Goal: Task Accomplishment & Management: Complete application form

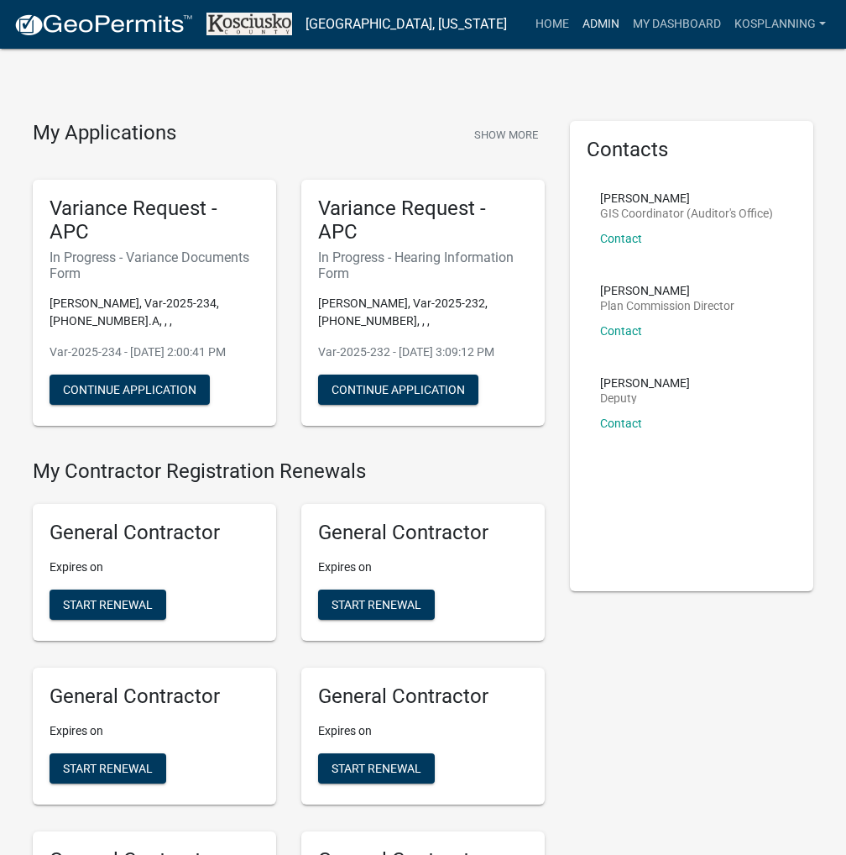
click at [593, 24] on link "Admin" at bounding box center [601, 24] width 50 height 32
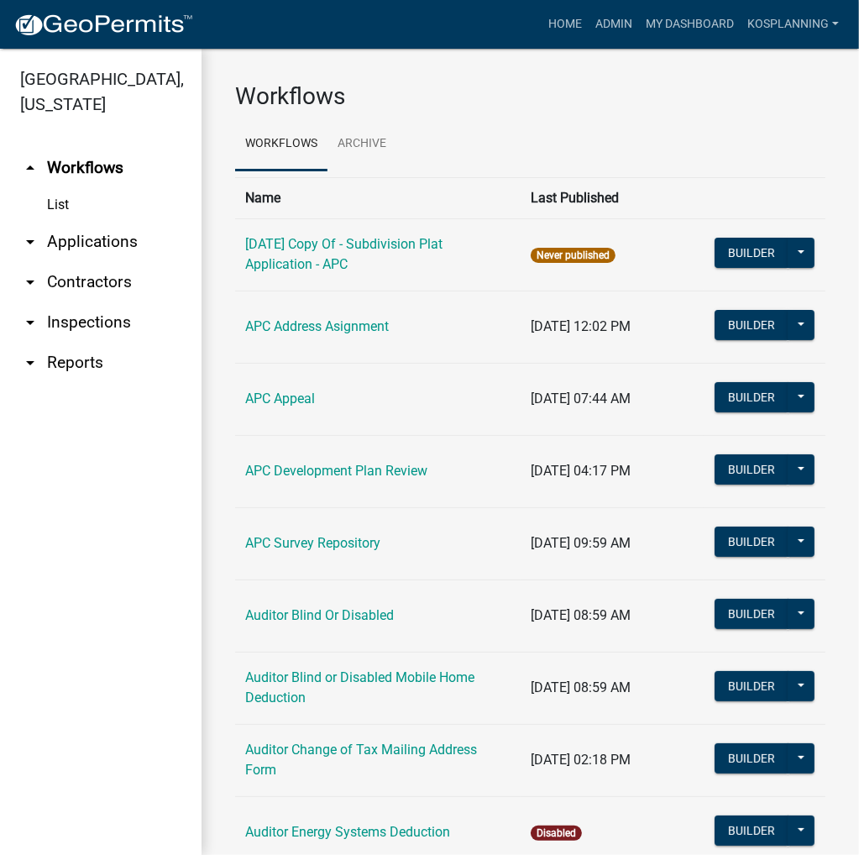
click at [83, 243] on link "arrow_drop_down Applications" at bounding box center [101, 242] width 202 height 40
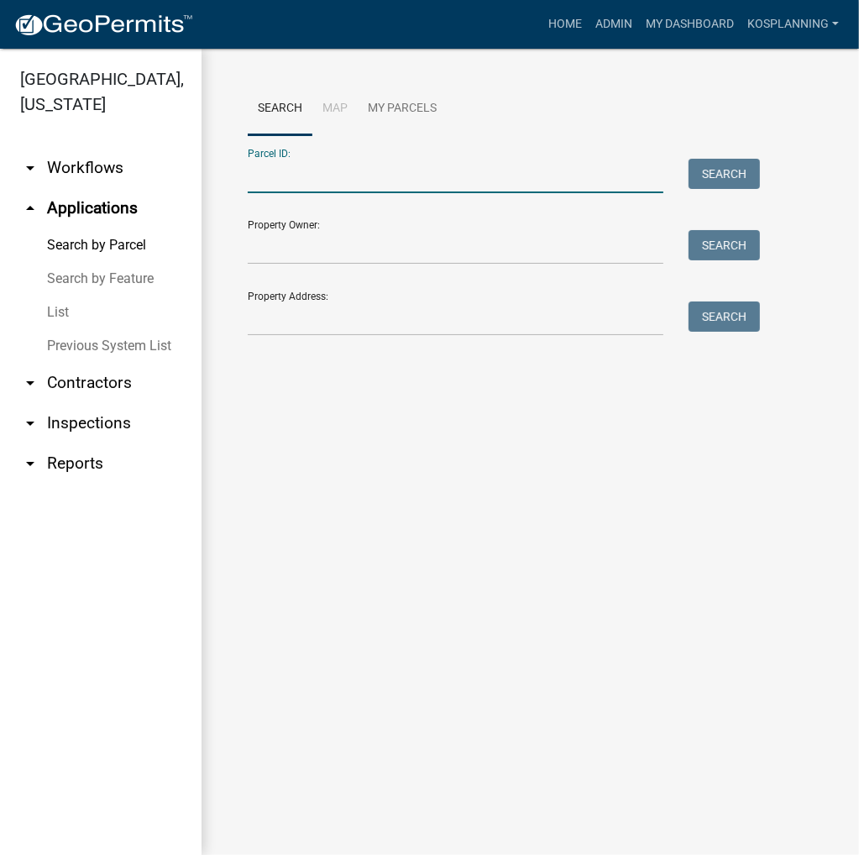
click at [292, 177] on input "Parcel ID:" at bounding box center [456, 176] width 416 height 34
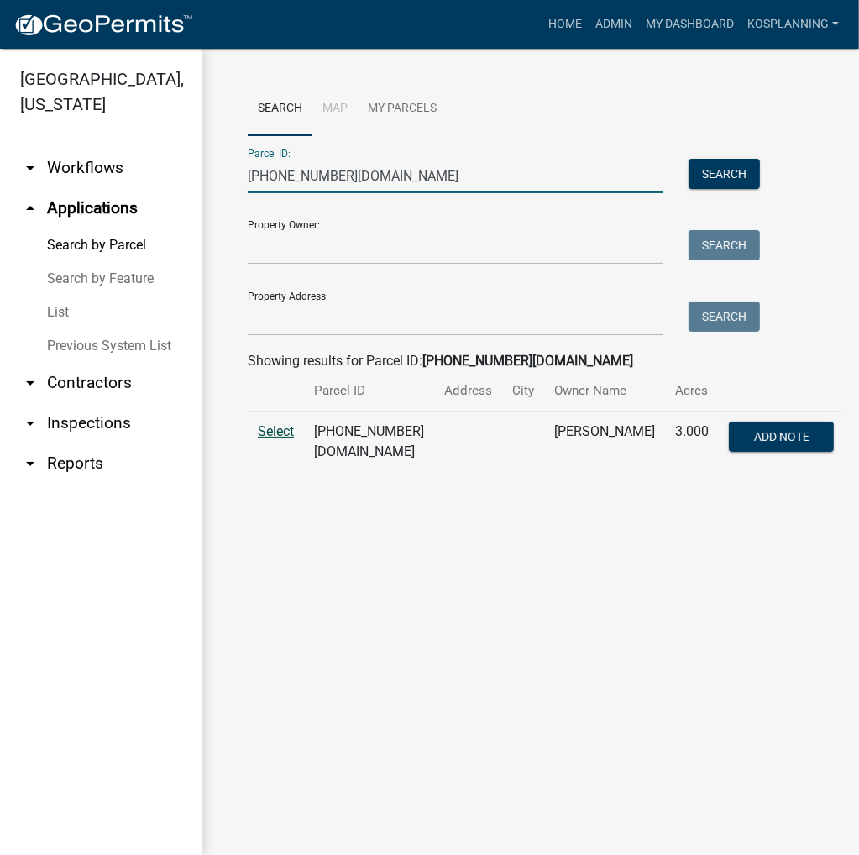
click at [285, 429] on span "Select" at bounding box center [276, 431] width 36 height 16
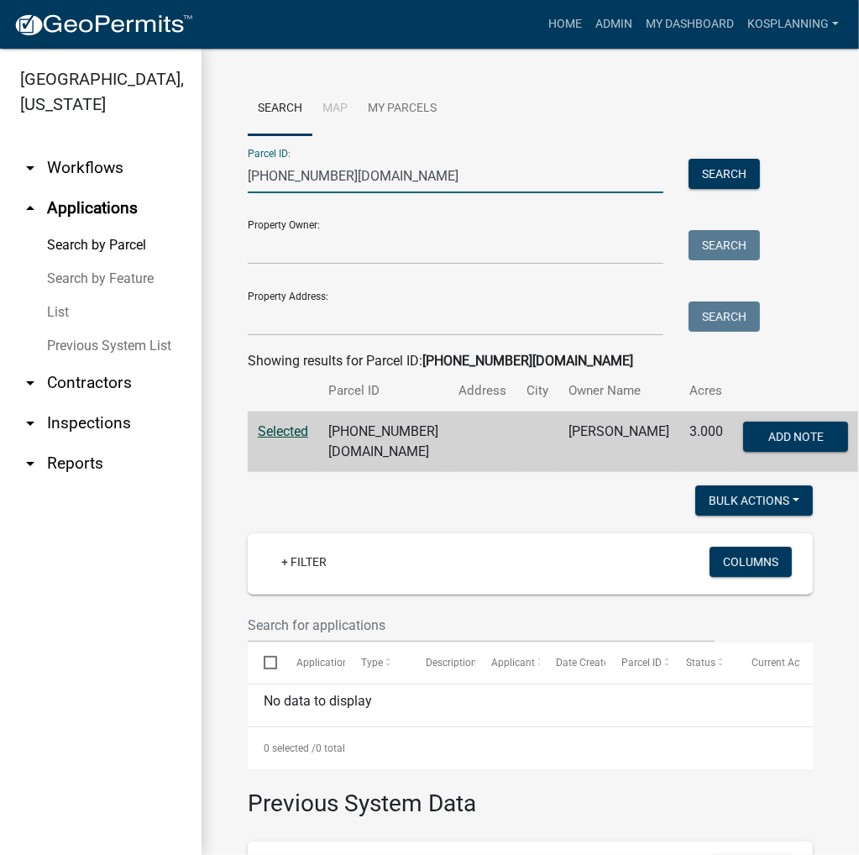
click at [395, 165] on input "[PHONE_NUMBER][DOMAIN_NAME]" at bounding box center [456, 176] width 416 height 34
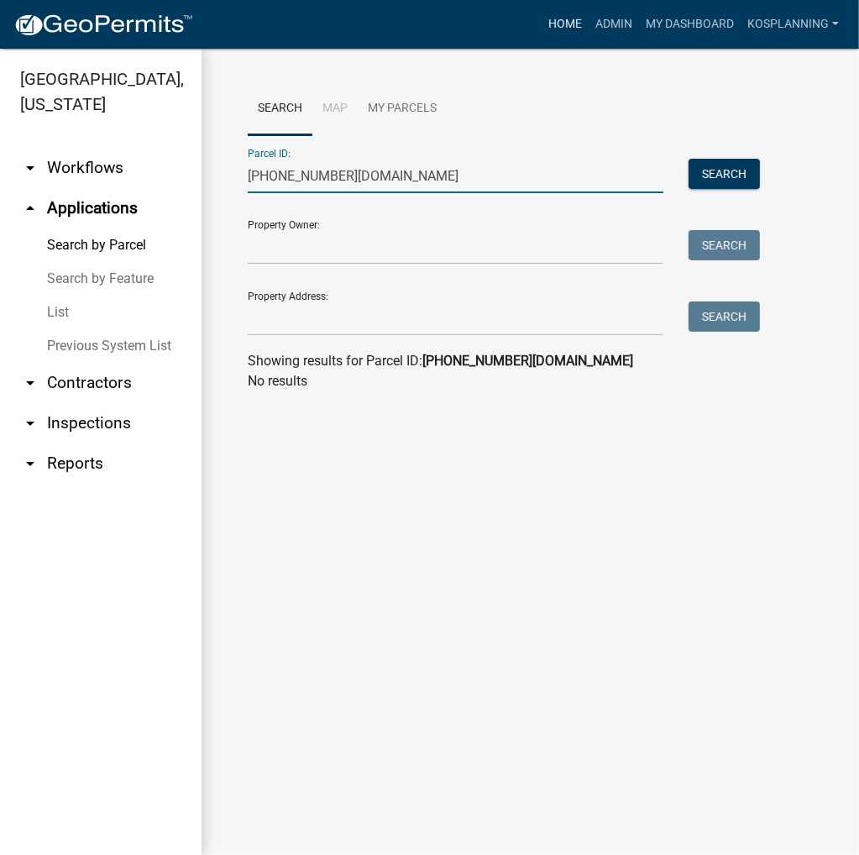
type input "[PHONE_NUMBER][DOMAIN_NAME]"
click at [563, 27] on link "Home" at bounding box center [565, 24] width 47 height 32
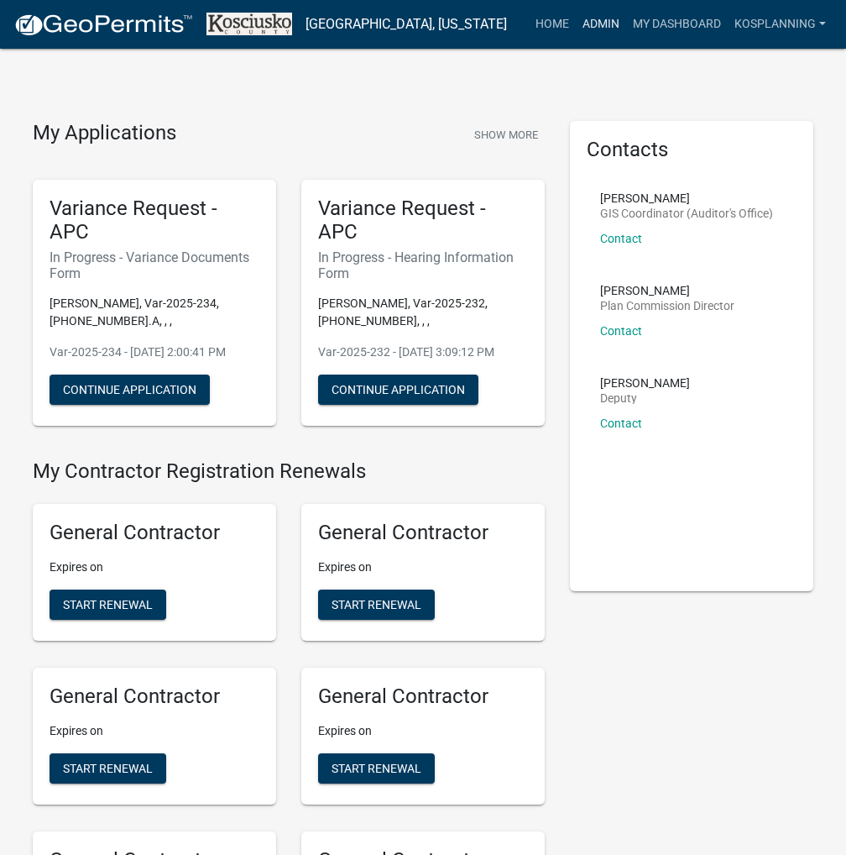
click at [598, 23] on link "Admin" at bounding box center [601, 24] width 50 height 32
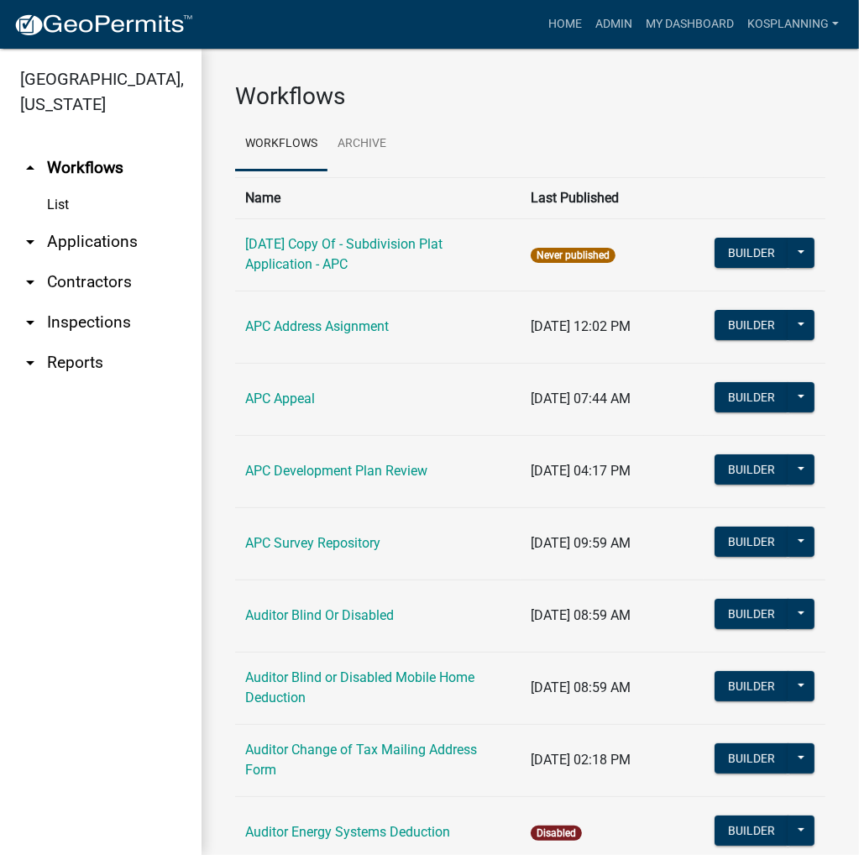
click at [77, 243] on link "arrow_drop_down Applications" at bounding box center [101, 242] width 202 height 40
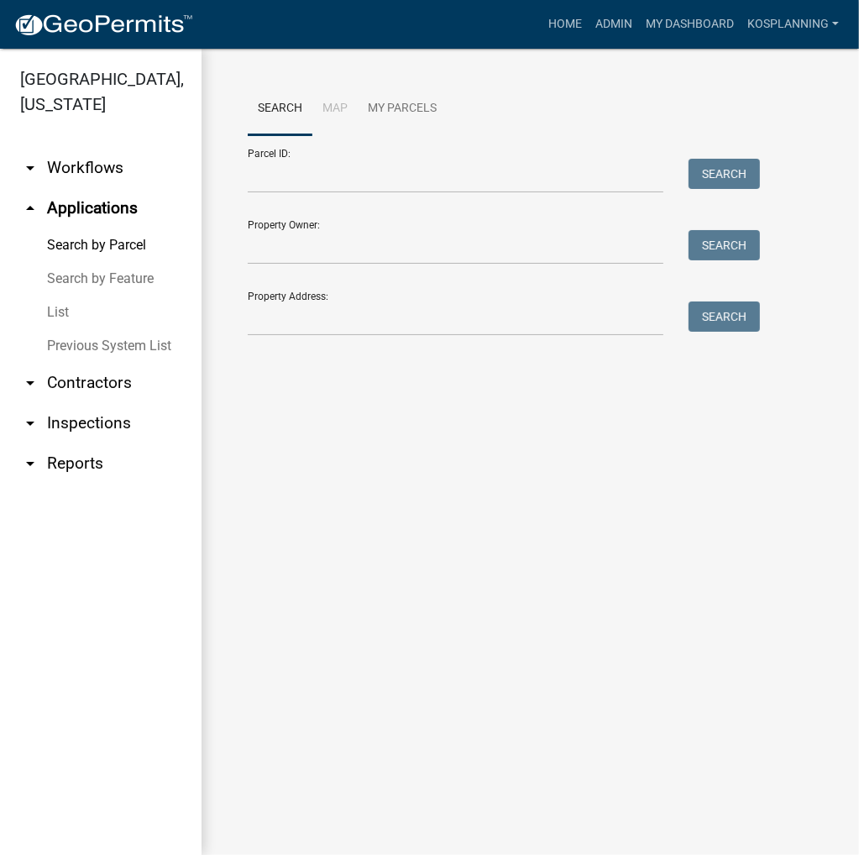
click at [359, 149] on div "Parcel ID: Search" at bounding box center [500, 164] width 504 height 58
click at [353, 172] on input "Parcel ID:" at bounding box center [456, 176] width 416 height 34
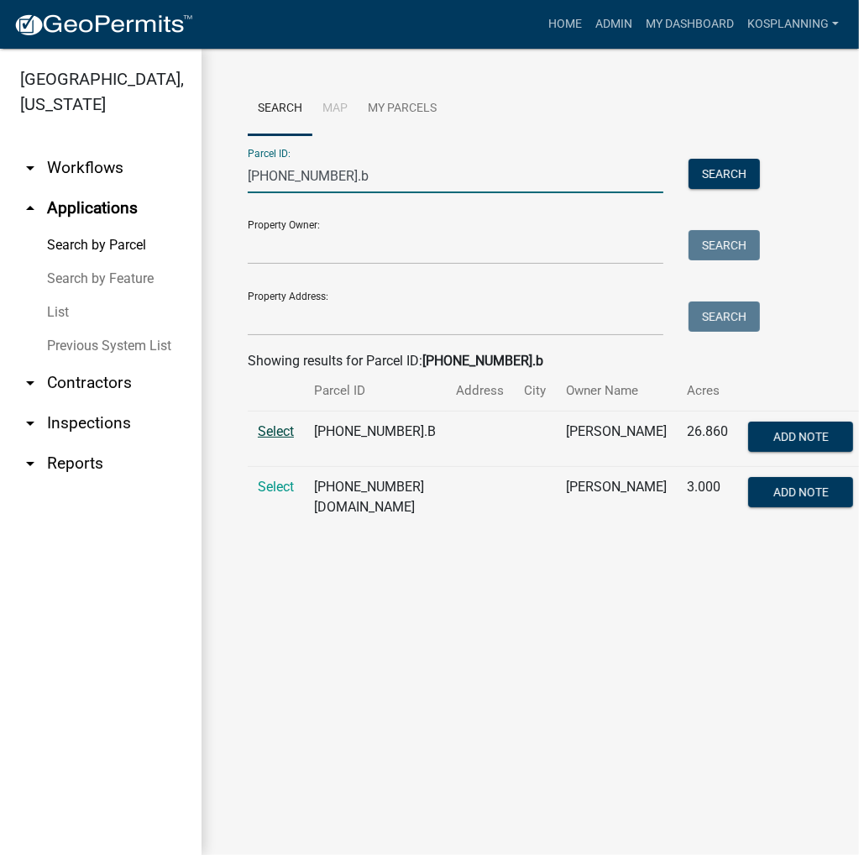
type input "[PHONE_NUMBER].b"
click at [278, 427] on span "Select" at bounding box center [276, 431] width 36 height 16
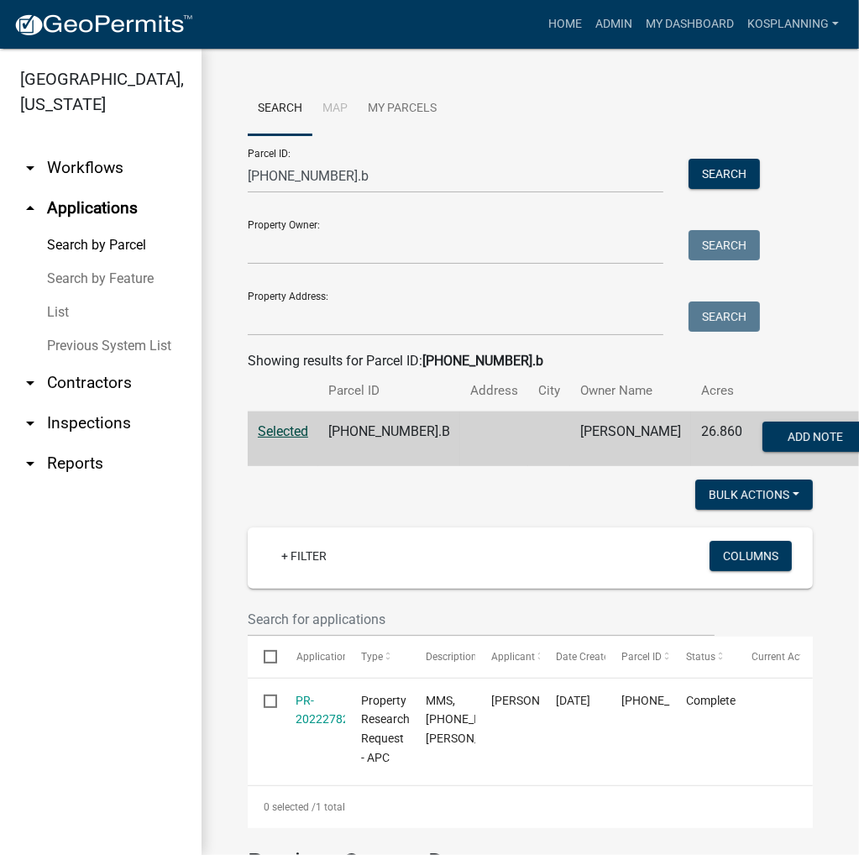
click at [54, 315] on link "List" at bounding box center [101, 313] width 202 height 34
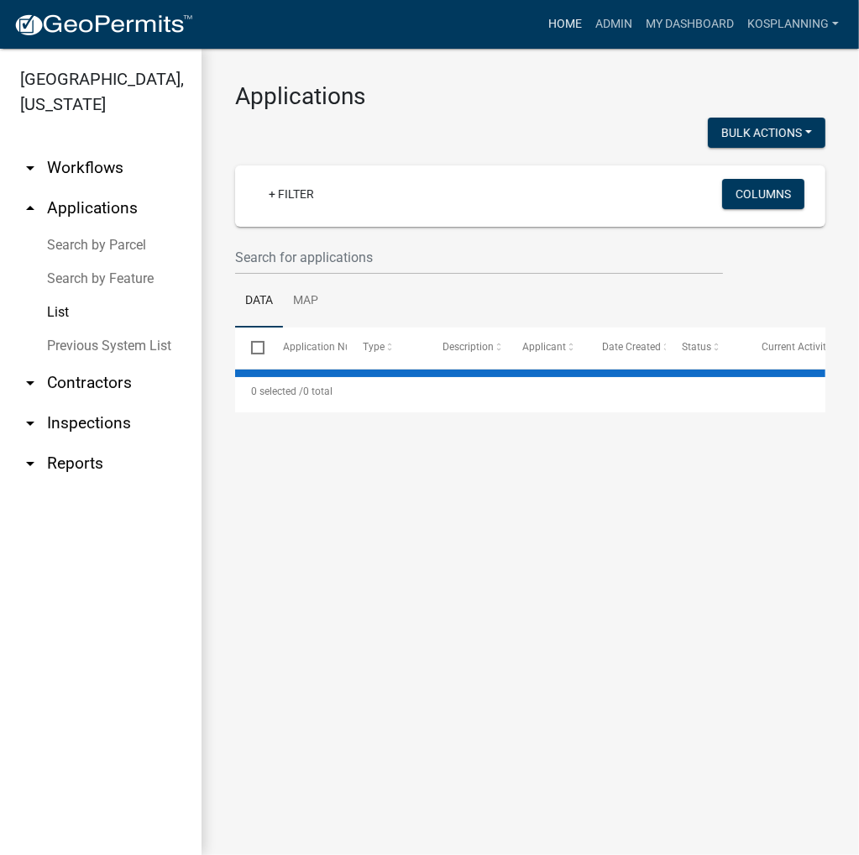
select select "3: 100"
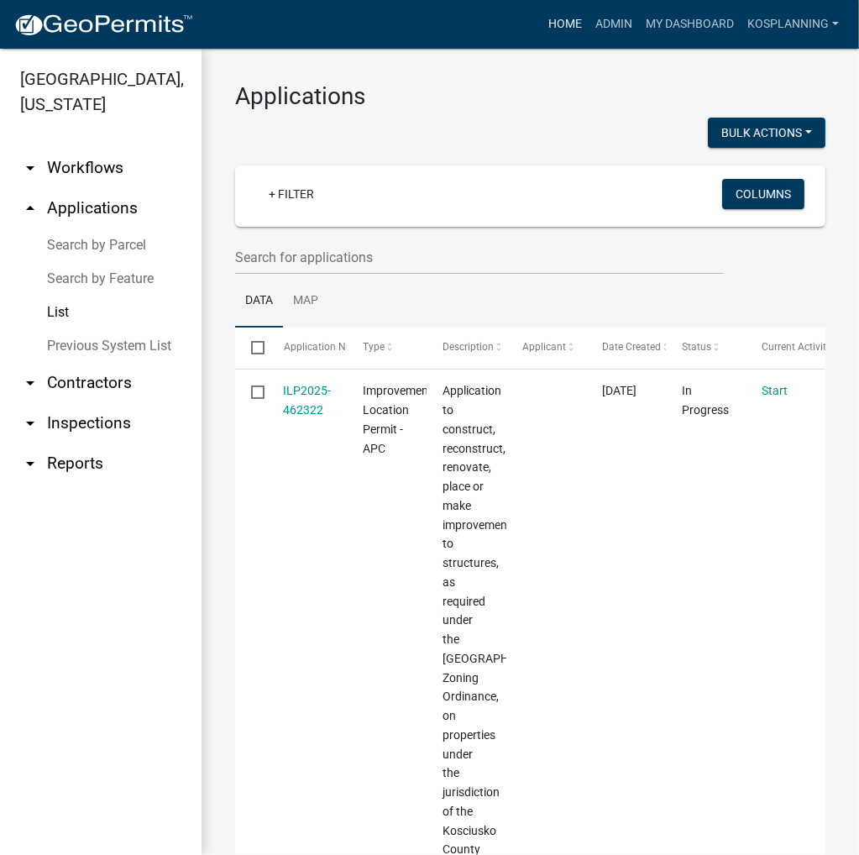
click at [552, 24] on link "Home" at bounding box center [565, 24] width 47 height 32
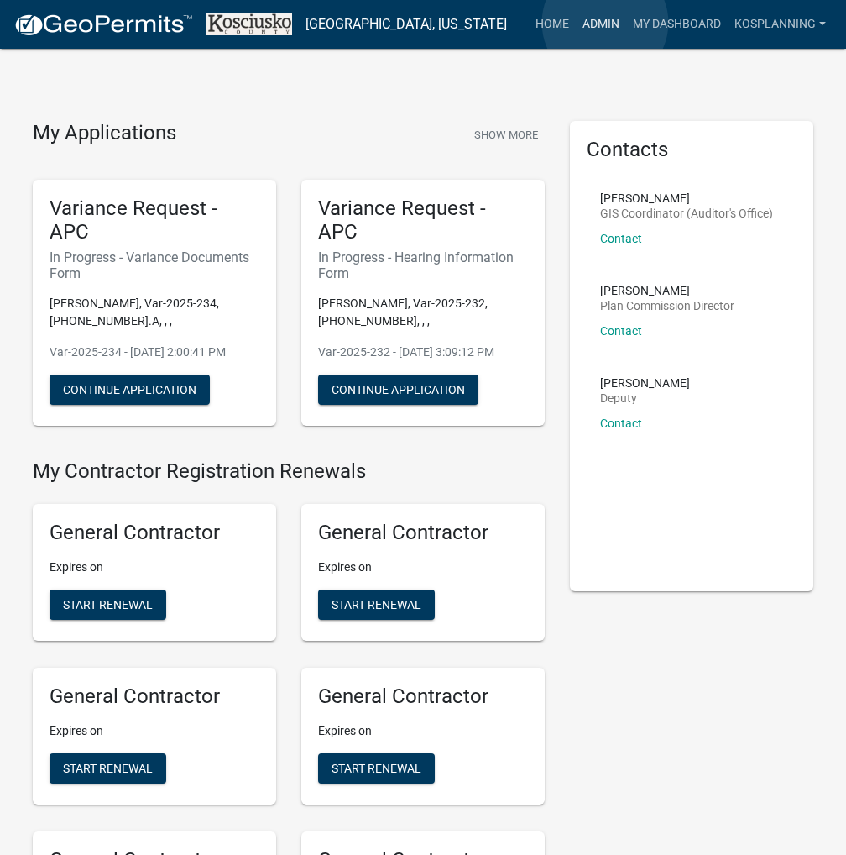
click at [605, 23] on link "Admin" at bounding box center [601, 24] width 50 height 32
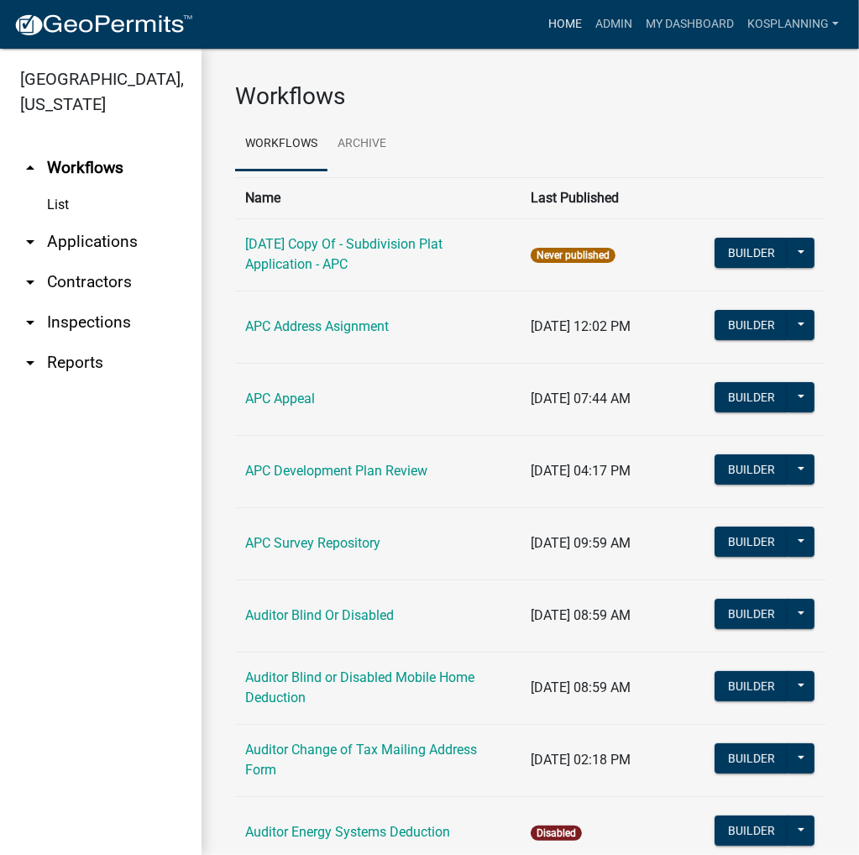
click at [547, 22] on link "Home" at bounding box center [565, 24] width 47 height 32
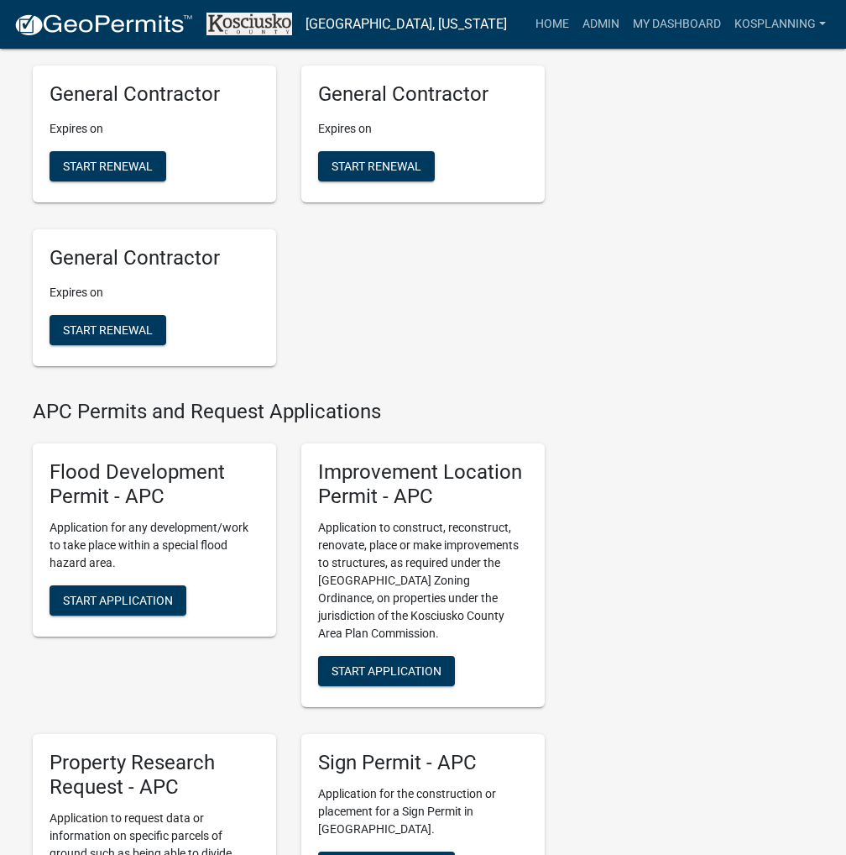
scroll to position [1595, 0]
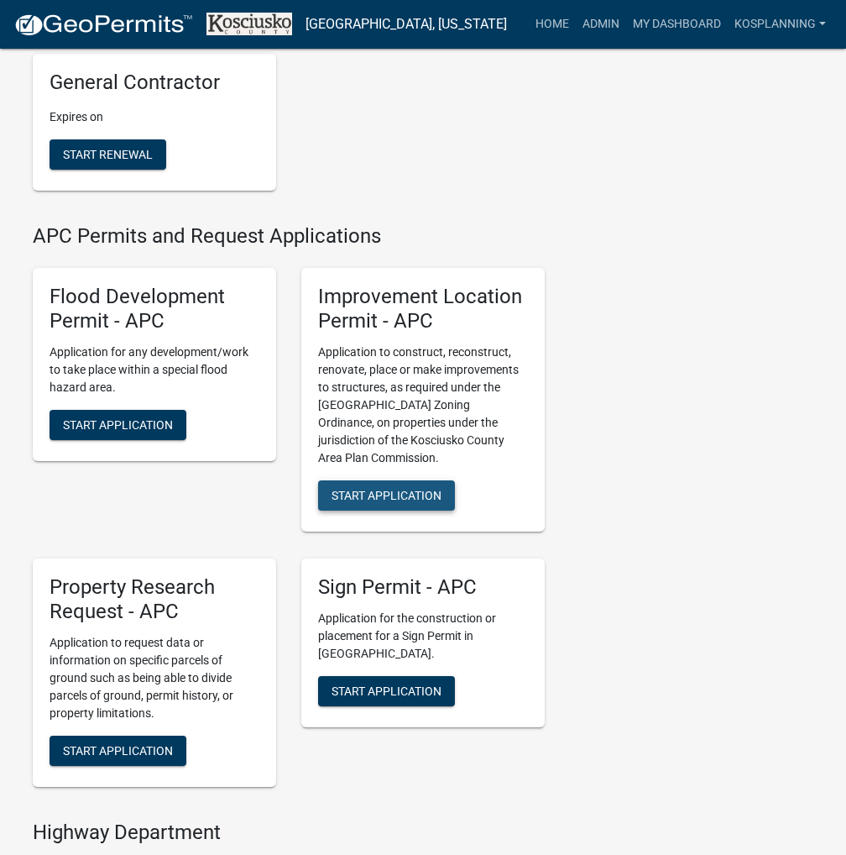
click at [406, 502] on span "Start Application" at bounding box center [387, 495] width 110 height 13
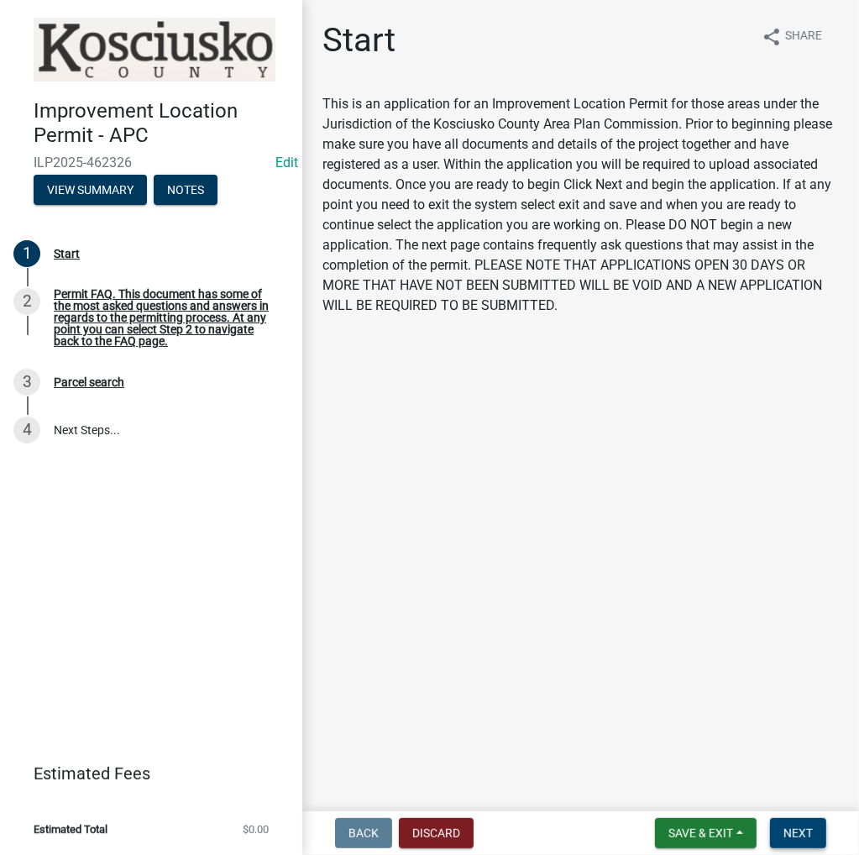
click at [798, 839] on span "Next" at bounding box center [797, 832] width 29 height 13
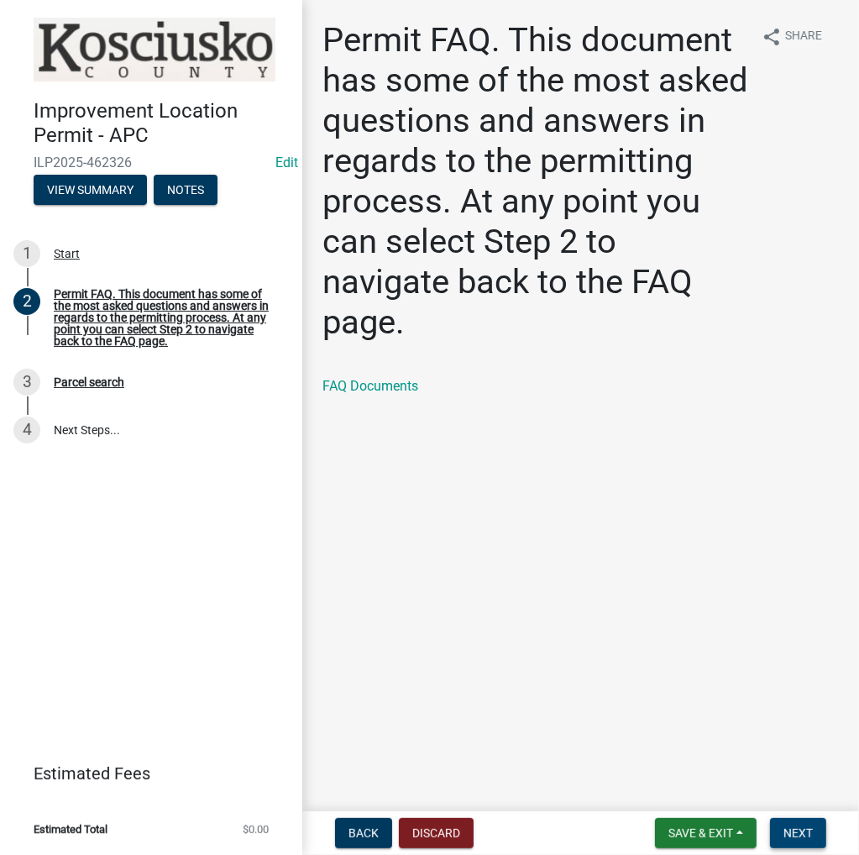
click at [813, 840] on button "Next" at bounding box center [798, 833] width 56 height 30
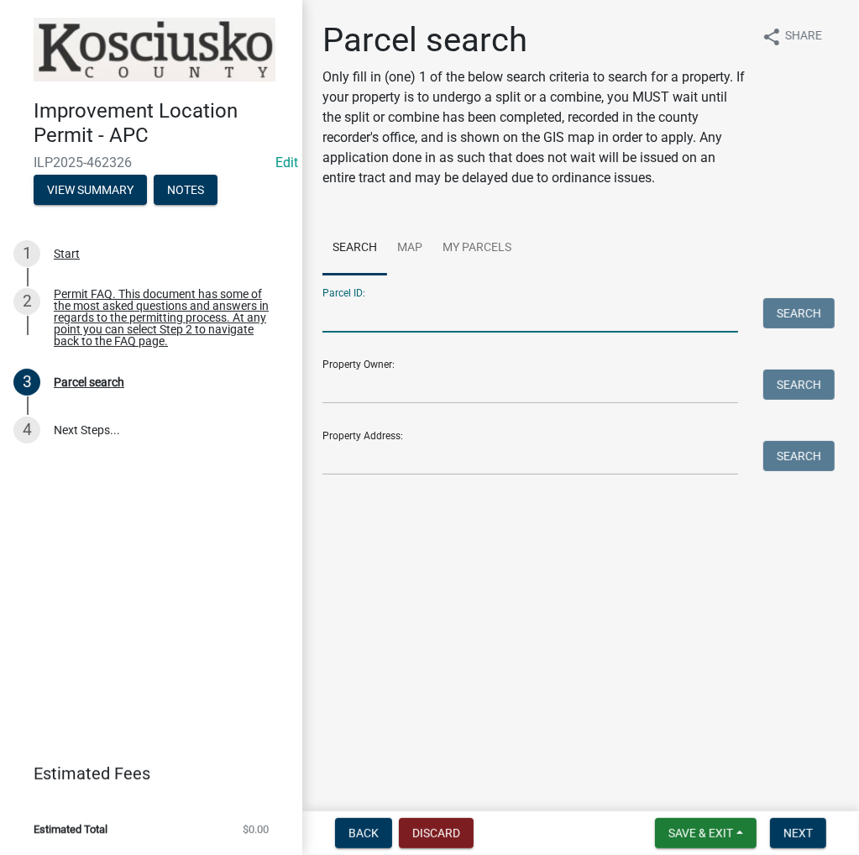
click at [482, 319] on input "Parcel ID:" at bounding box center [530, 315] width 416 height 34
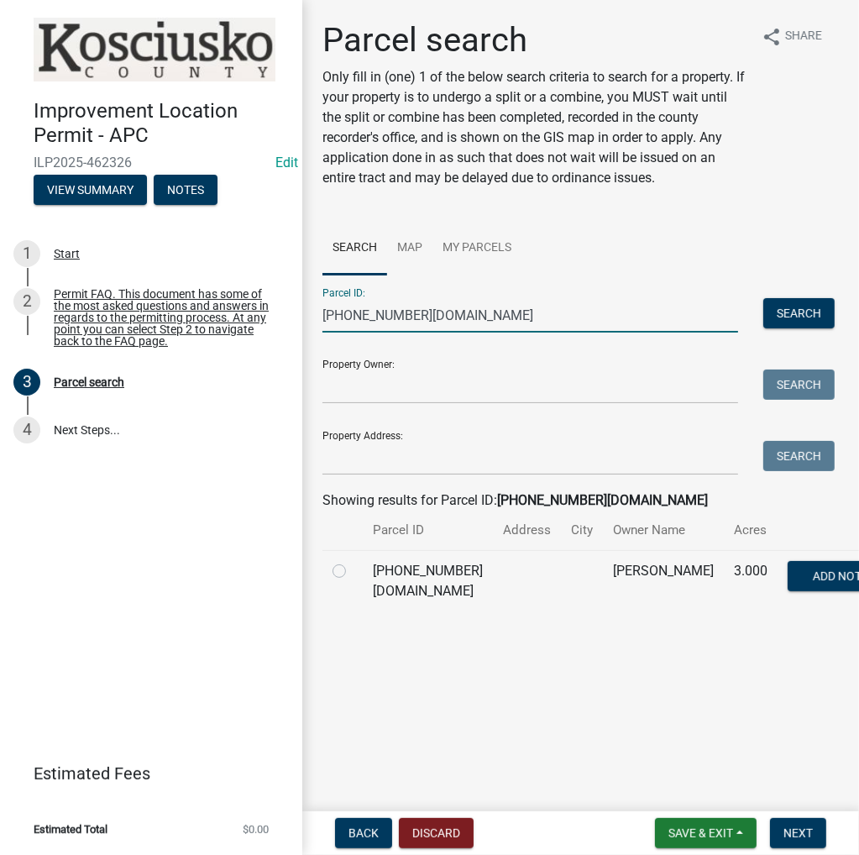
type input "[PHONE_NUMBER][DOMAIN_NAME]"
click at [353, 561] on label at bounding box center [353, 561] width 0 height 0
click at [353, 572] on input "radio" at bounding box center [358, 566] width 11 height 11
radio input "true"
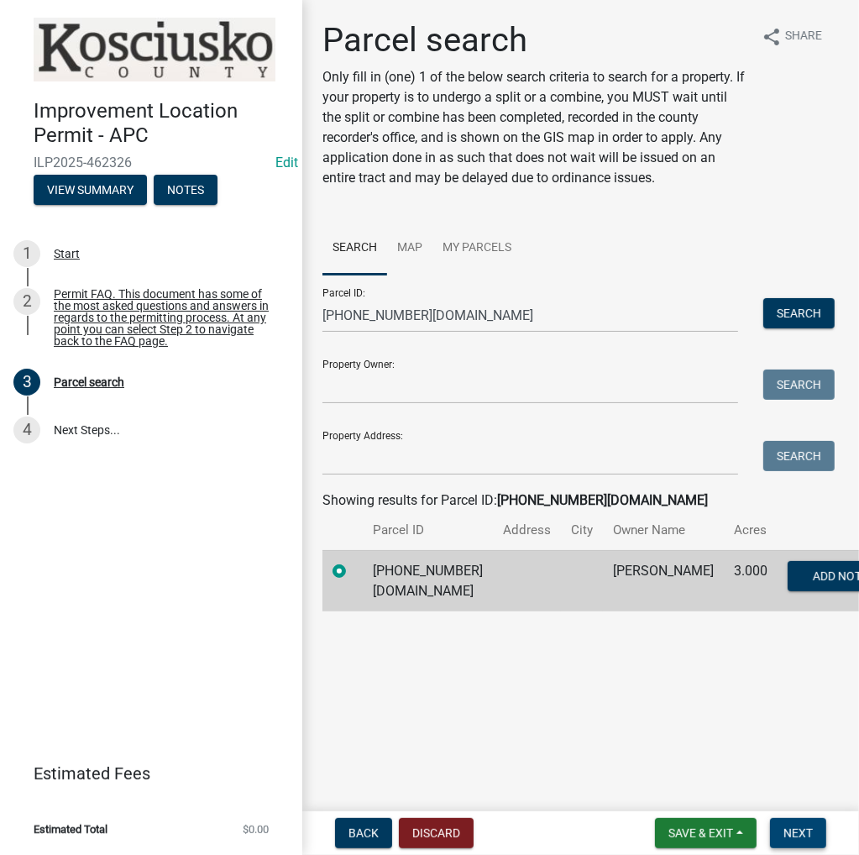
click at [806, 835] on span "Next" at bounding box center [797, 832] width 29 height 13
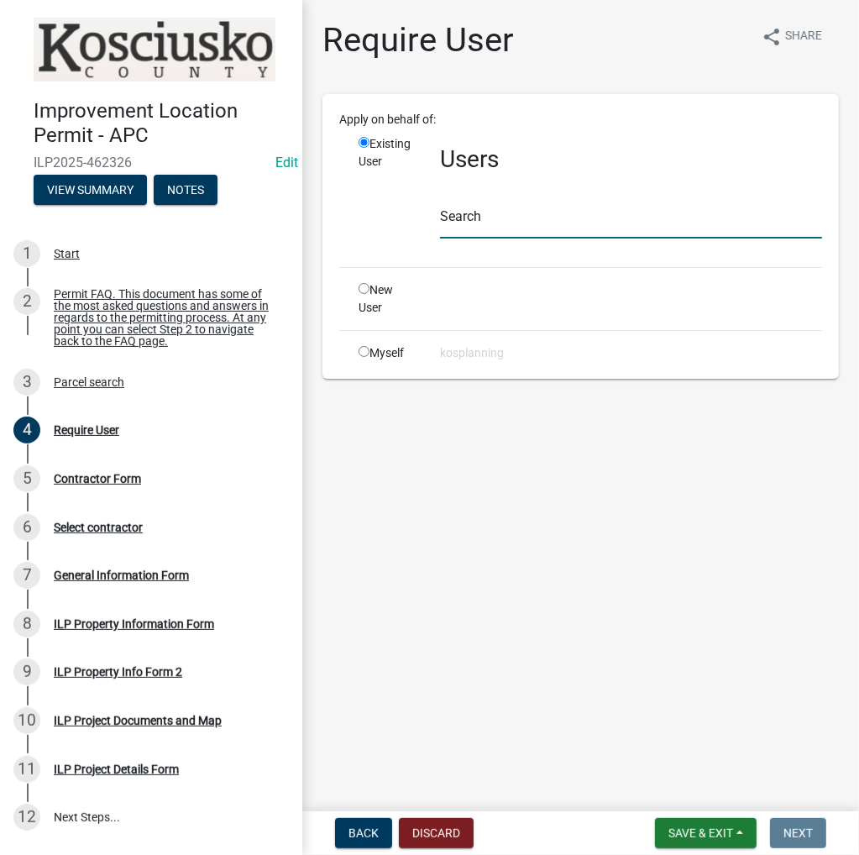
click at [537, 216] on input "text" at bounding box center [631, 221] width 382 height 34
click at [720, 826] on span "Save & Exit" at bounding box center [700, 832] width 65 height 13
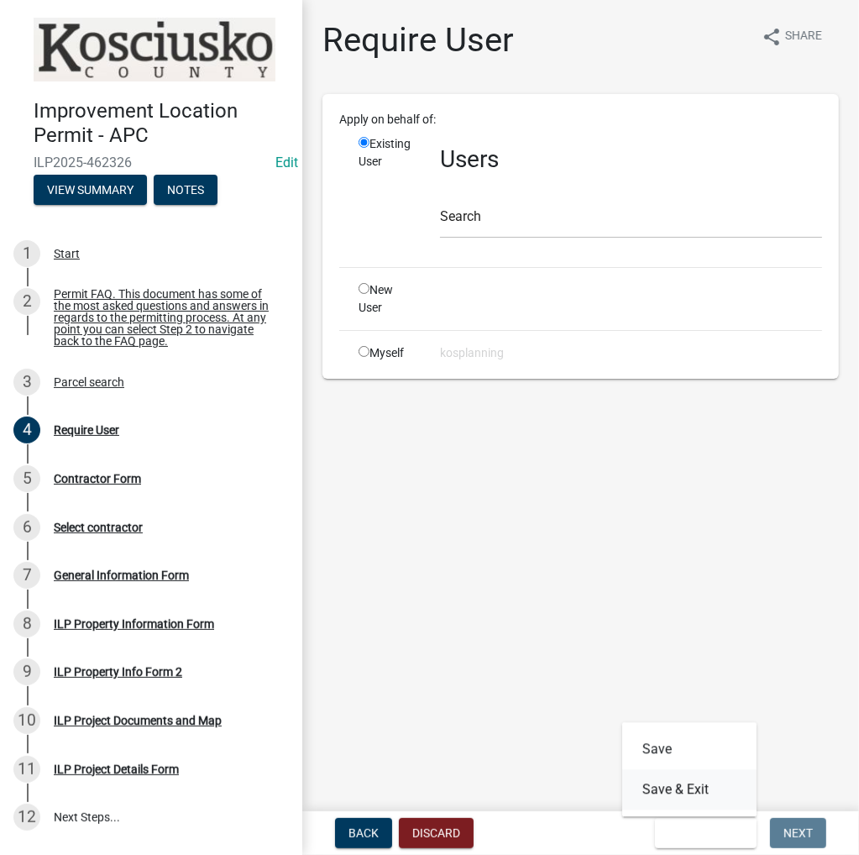
click at [697, 787] on button "Save & Exit" at bounding box center [689, 789] width 134 height 40
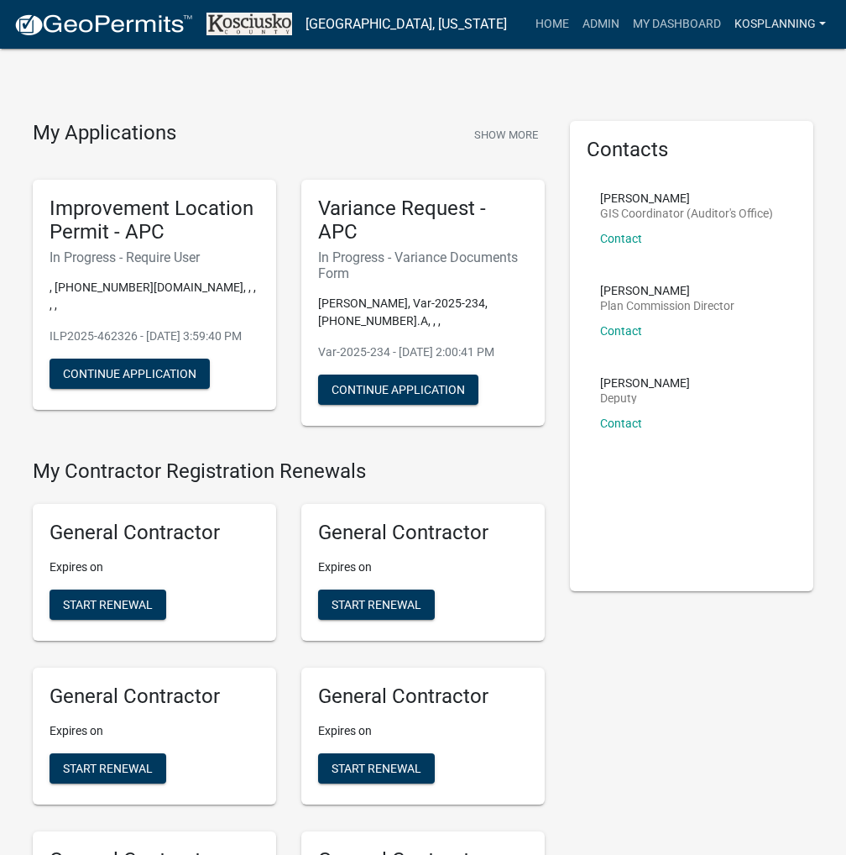
click at [781, 27] on link "kosplanning" at bounding box center [780, 24] width 105 height 32
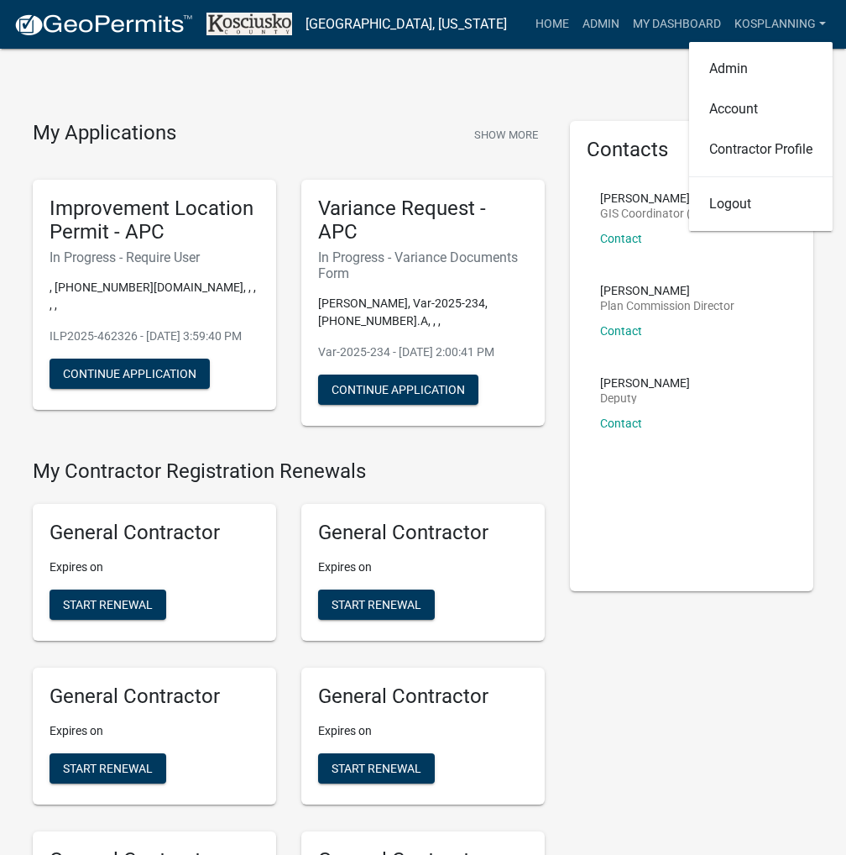
click at [736, 211] on link "Logout" at bounding box center [761, 204] width 144 height 40
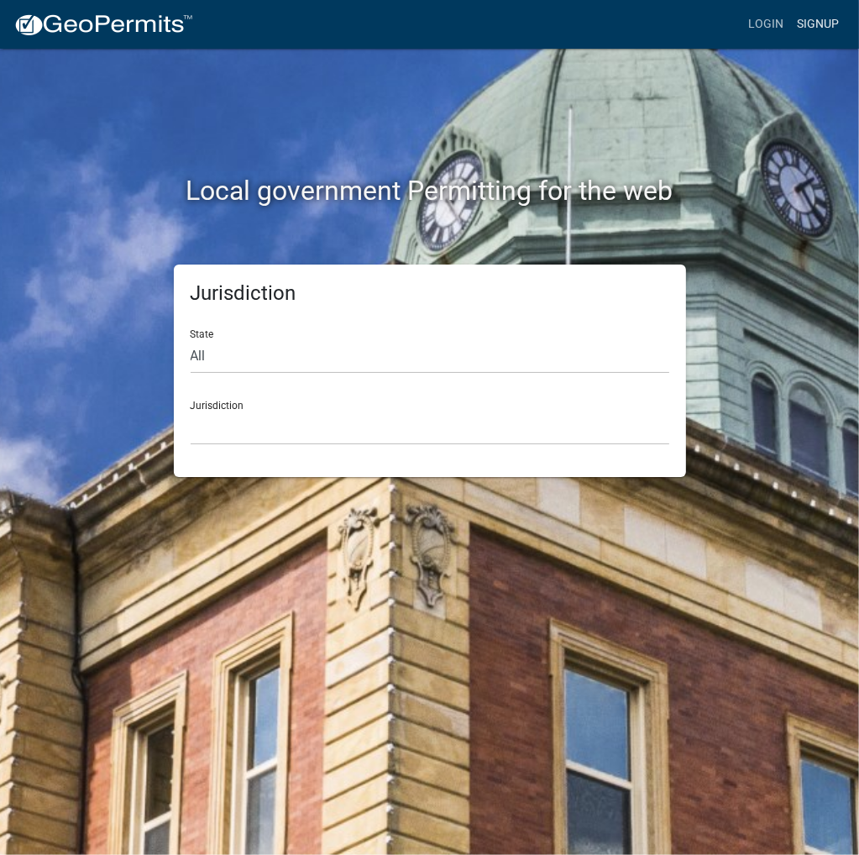
click at [829, 21] on link "Signup" at bounding box center [817, 24] width 55 height 32
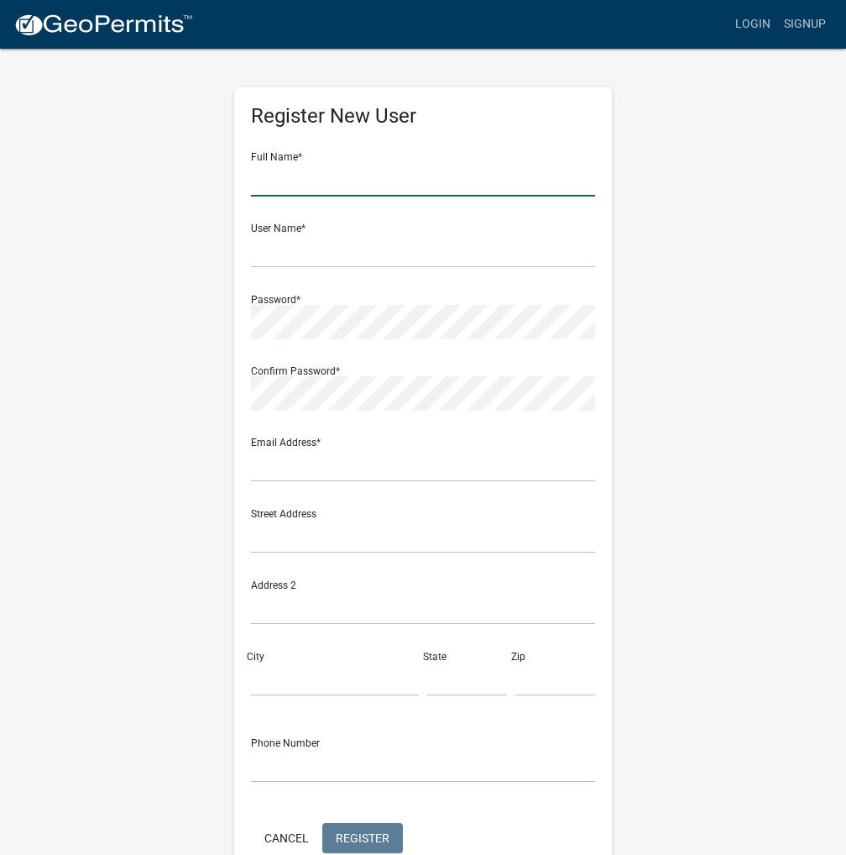
click at [327, 186] on input "text" at bounding box center [423, 179] width 344 height 34
type input "Kurt Kralis"
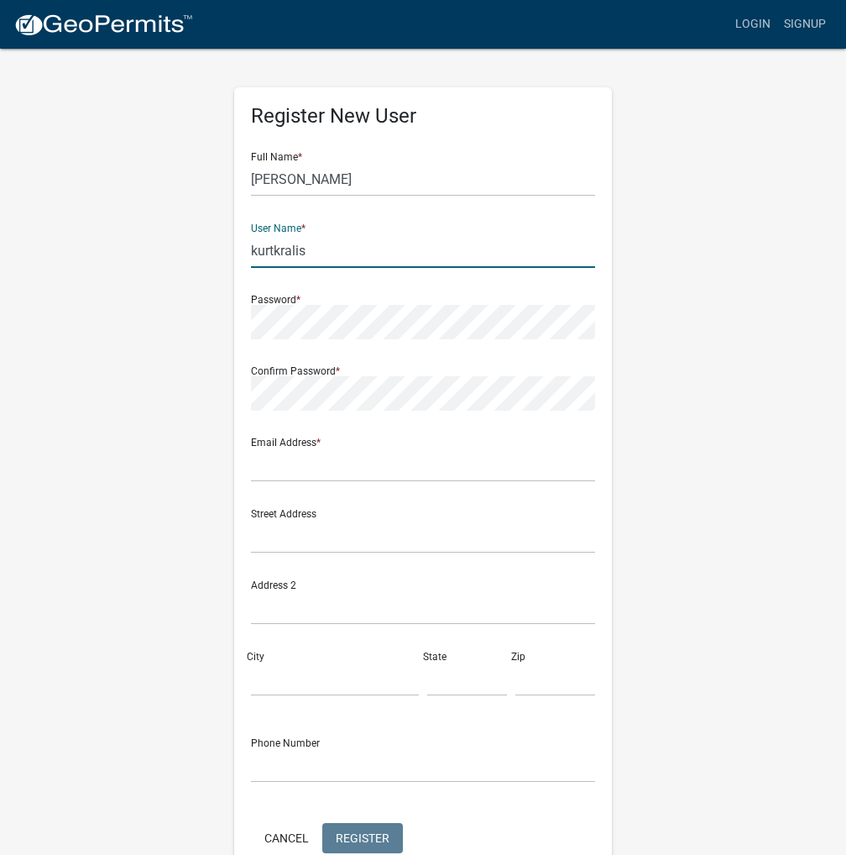
type input "kurtkralis"
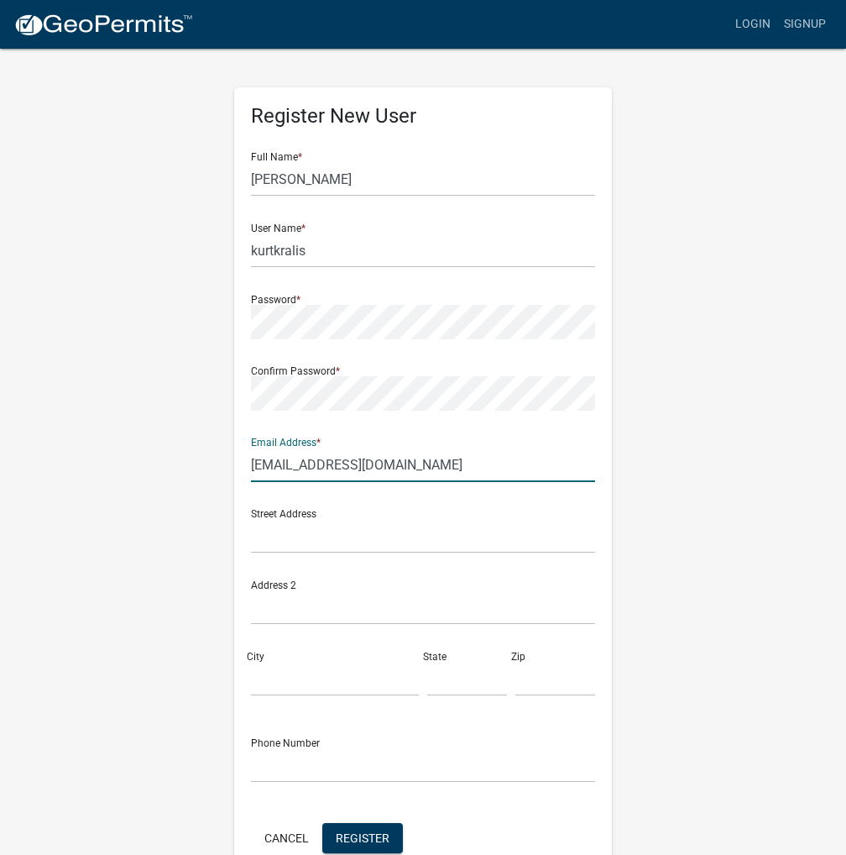
type input "areaplan@kosciusko.in.gov"
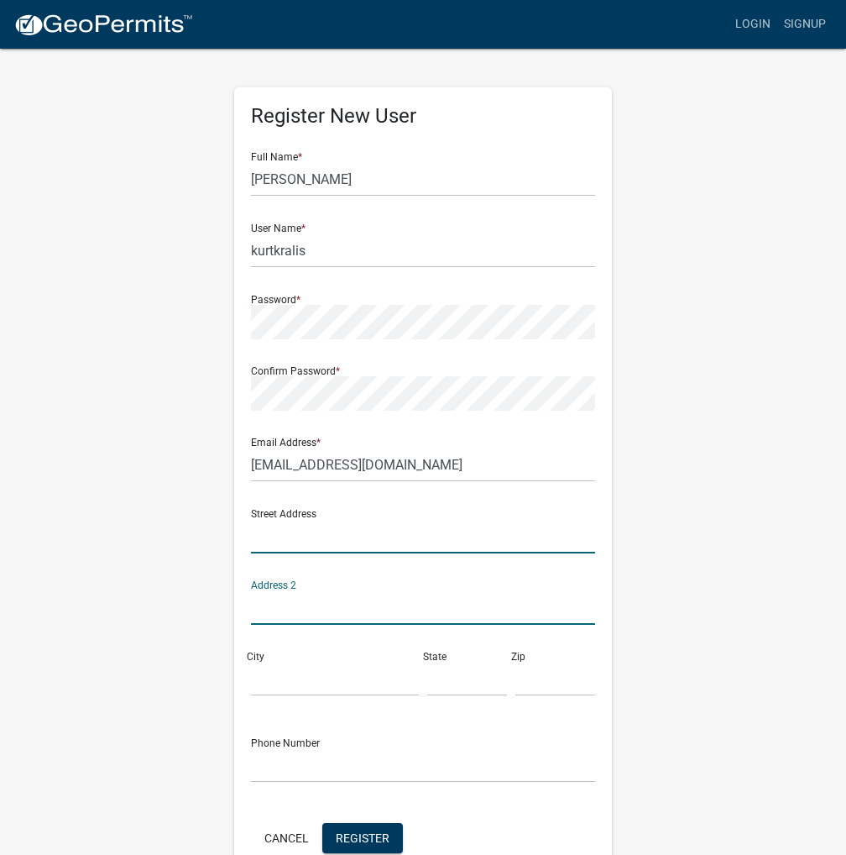
click at [308, 535] on input "text" at bounding box center [423, 536] width 344 height 34
type input "801 W Market St"
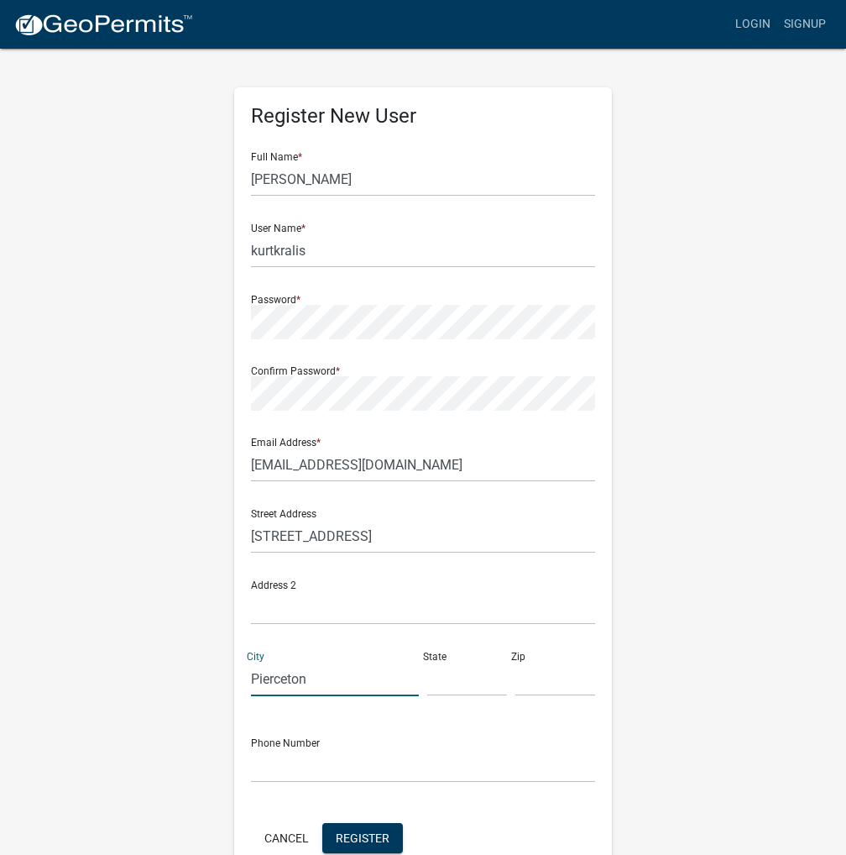
type input "Pierceton"
type input "In"
type input "46562"
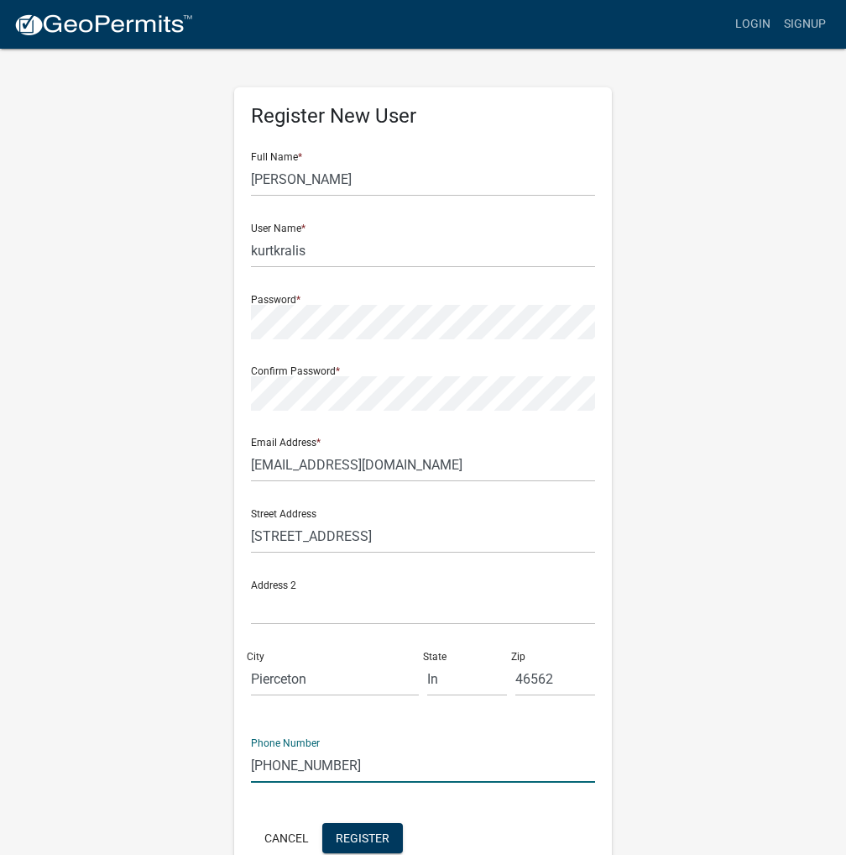
type input "574-549-7040"
click at [373, 832] on span "Register" at bounding box center [363, 836] width 54 height 13
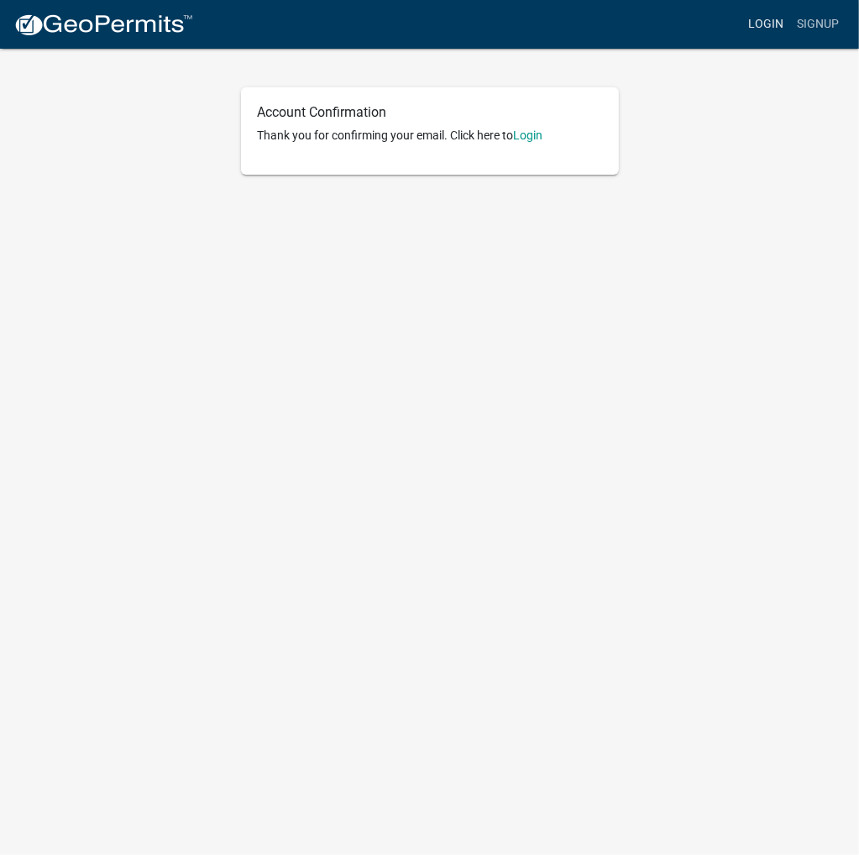
click at [782, 23] on link "Login" at bounding box center [765, 24] width 49 height 32
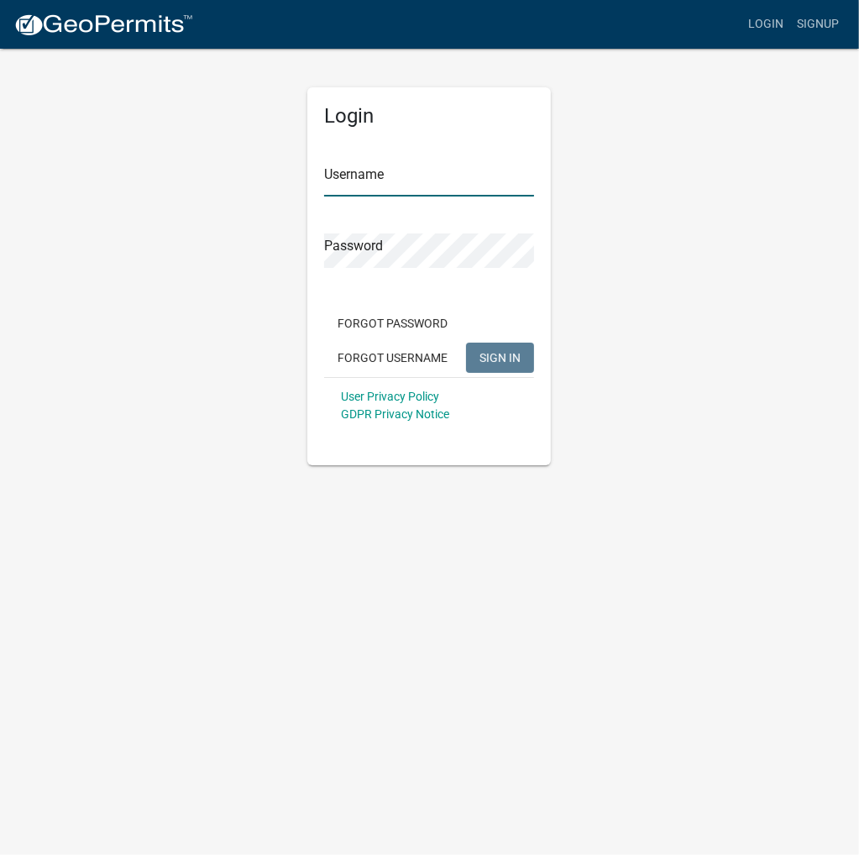
click at [460, 182] on input "Username" at bounding box center [429, 179] width 210 height 34
type input "kurtkralis"
click at [466, 343] on button "SIGN IN" at bounding box center [500, 358] width 68 height 30
